Goal: Task Accomplishment & Management: Use online tool/utility

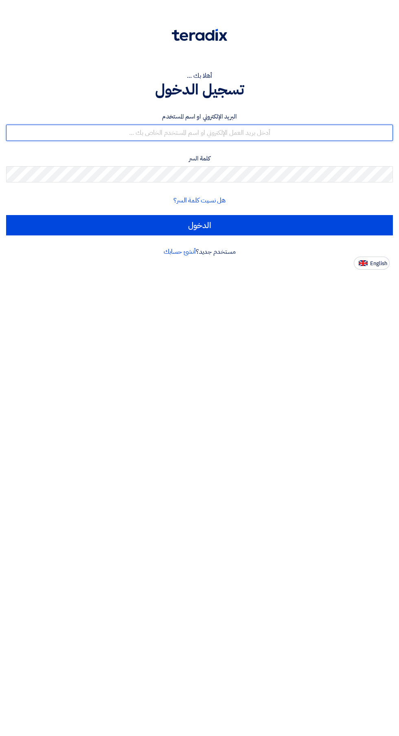
click at [311, 128] on input "text" at bounding box center [199, 133] width 387 height 16
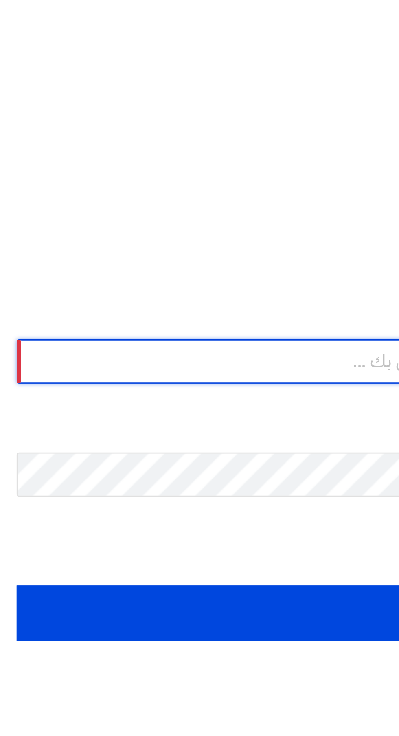
type input "[EMAIL_ADDRESS][DOMAIN_NAME]"
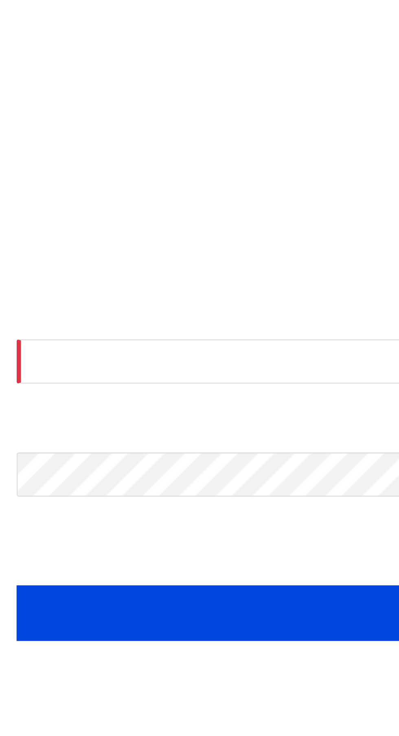
click at [6, 215] on input "الدخول" at bounding box center [199, 225] width 387 height 20
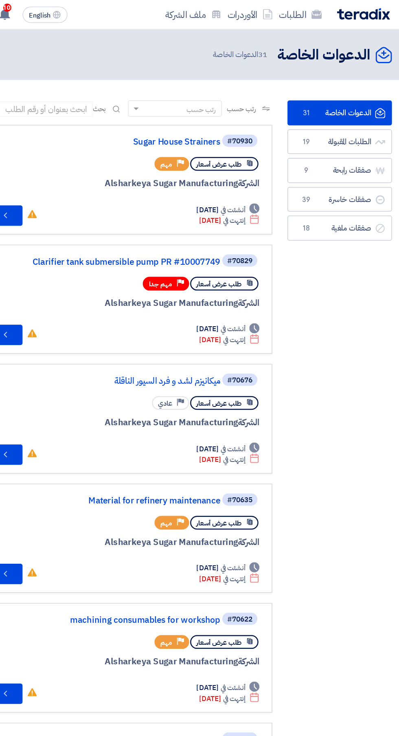
scroll to position [0, -1]
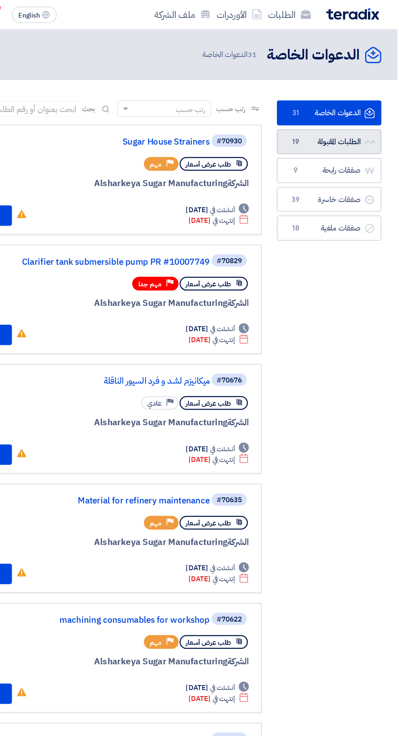
click at [361, 114] on link "الطلبات المقبولة الطلبات المقبولة 19" at bounding box center [345, 114] width 84 height 20
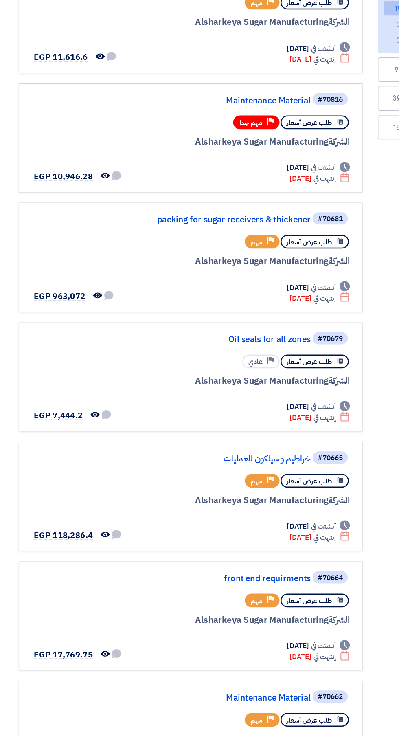
scroll to position [0, -2]
click at [217, 496] on link "خراطيم وسيلكون للعمليات" at bounding box center [167, 495] width 163 height 7
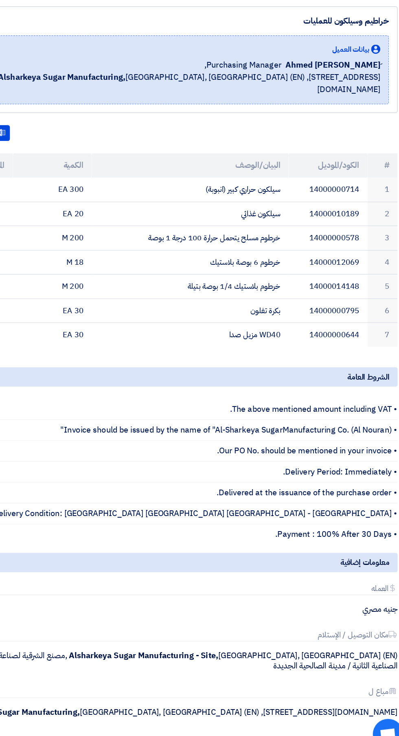
click at [378, 728] on span "Open chat" at bounding box center [377, 716] width 24 height 24
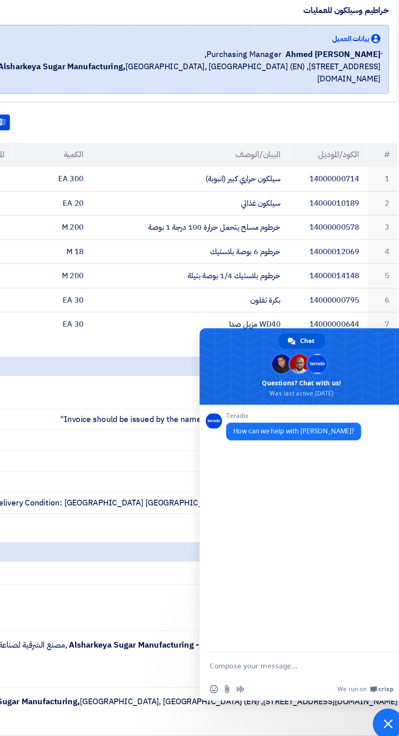
scroll to position [32, 0]
